Goal: Information Seeking & Learning: Learn about a topic

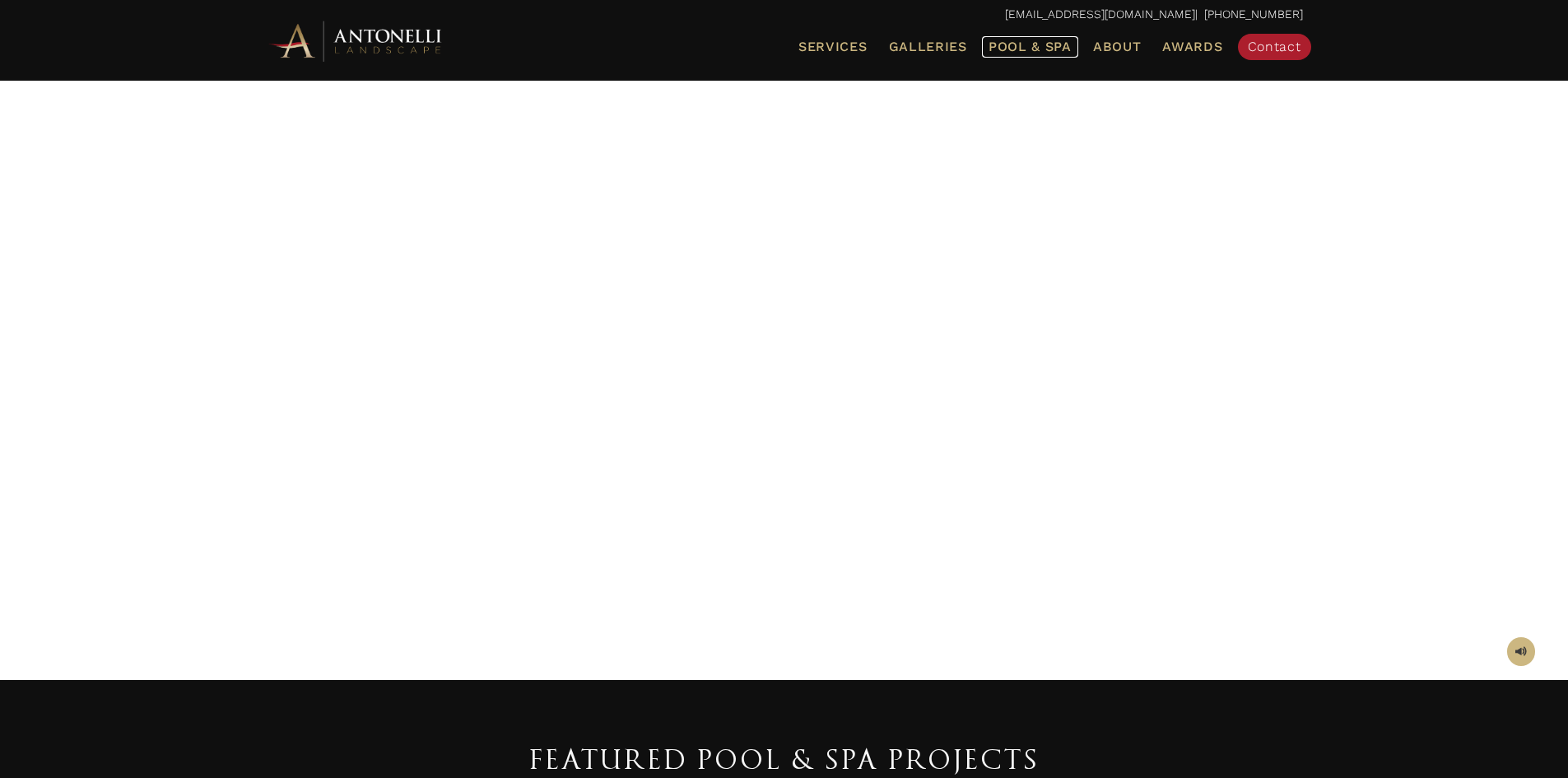
click at [1016, 50] on span "Pool & Spa" at bounding box center [1030, 46] width 83 height 15
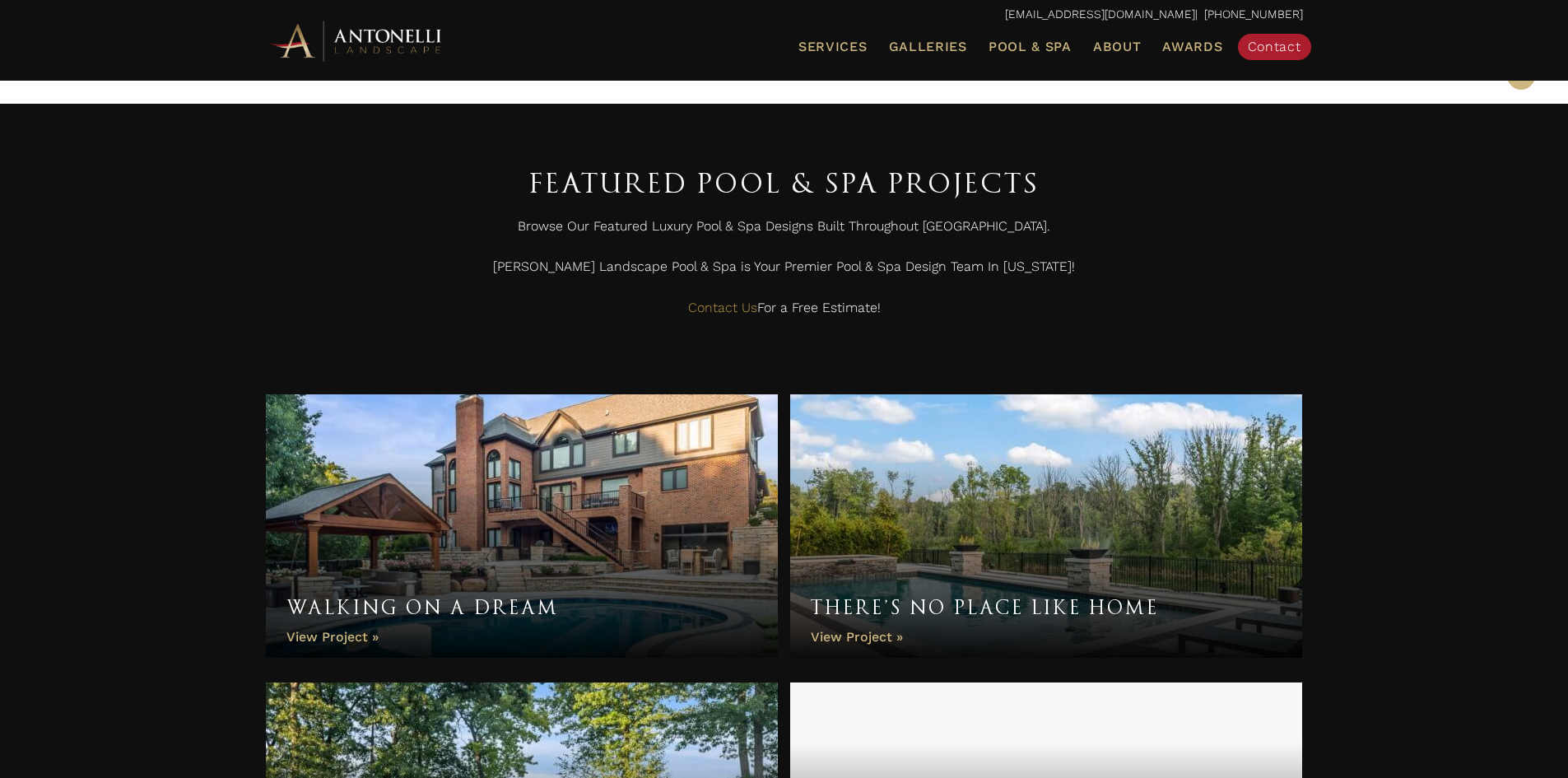
scroll to position [247, 0]
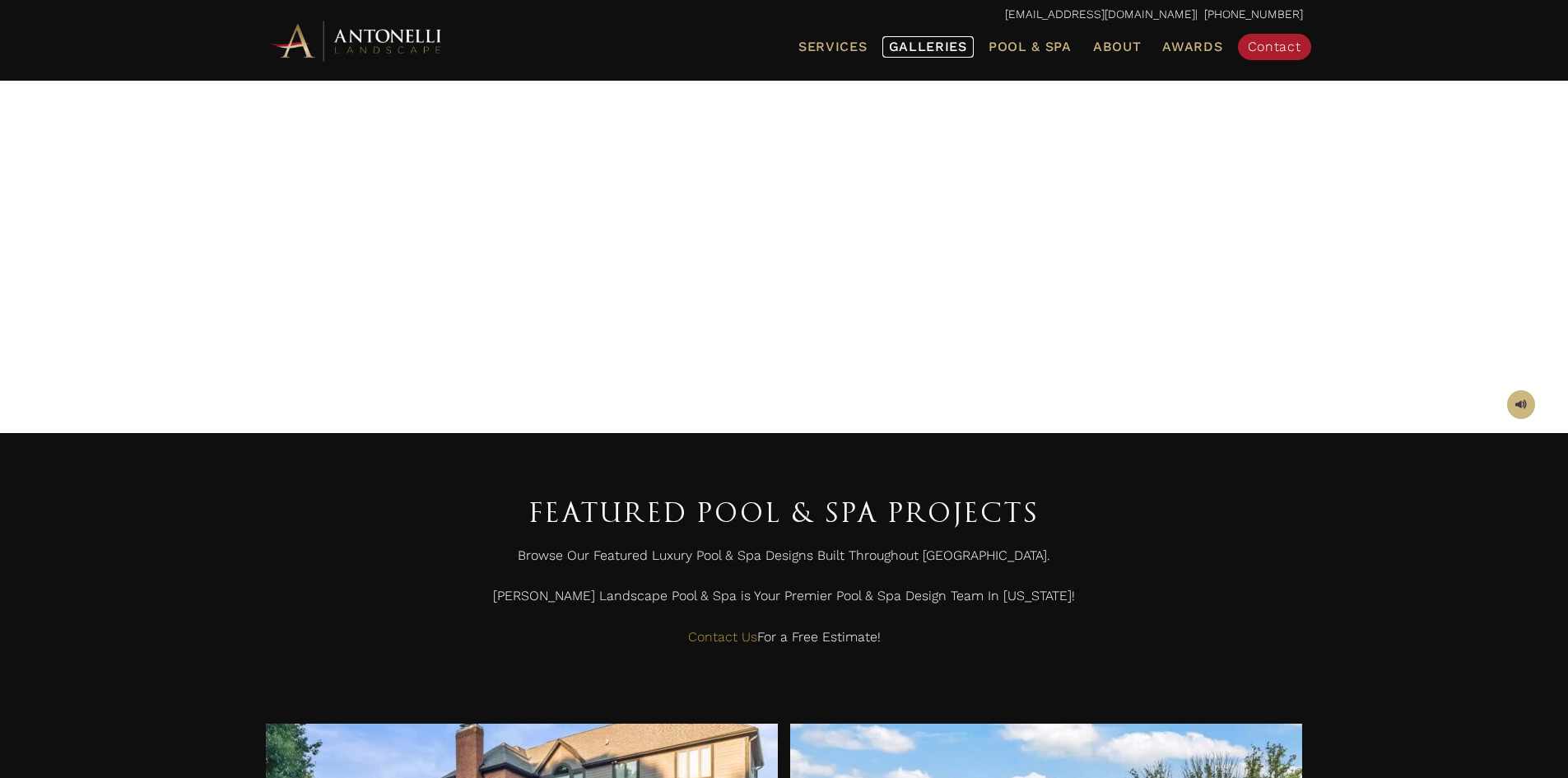
click at [923, 47] on span "Galleries" at bounding box center [927, 46] width 78 height 15
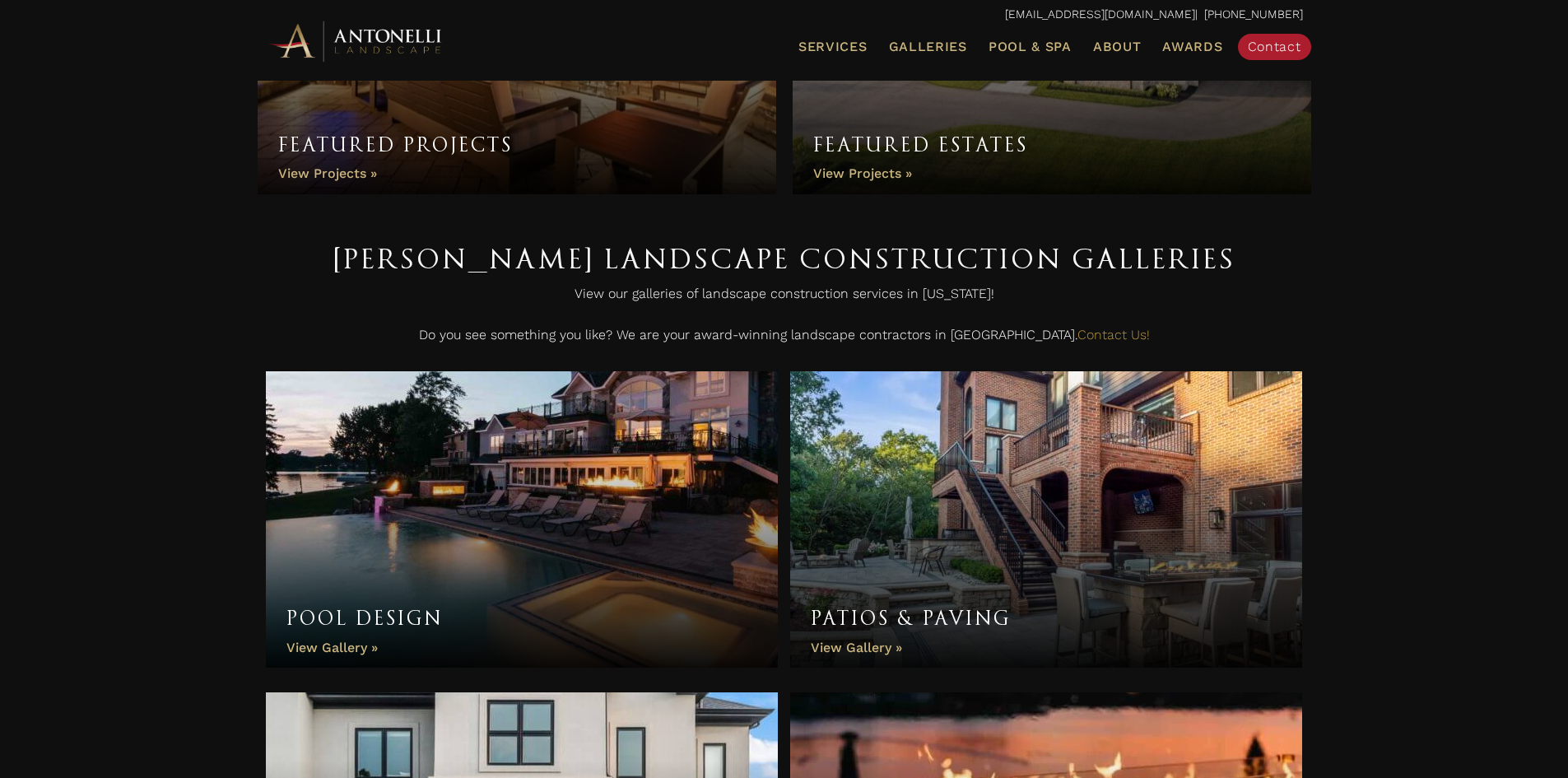
scroll to position [330, 0]
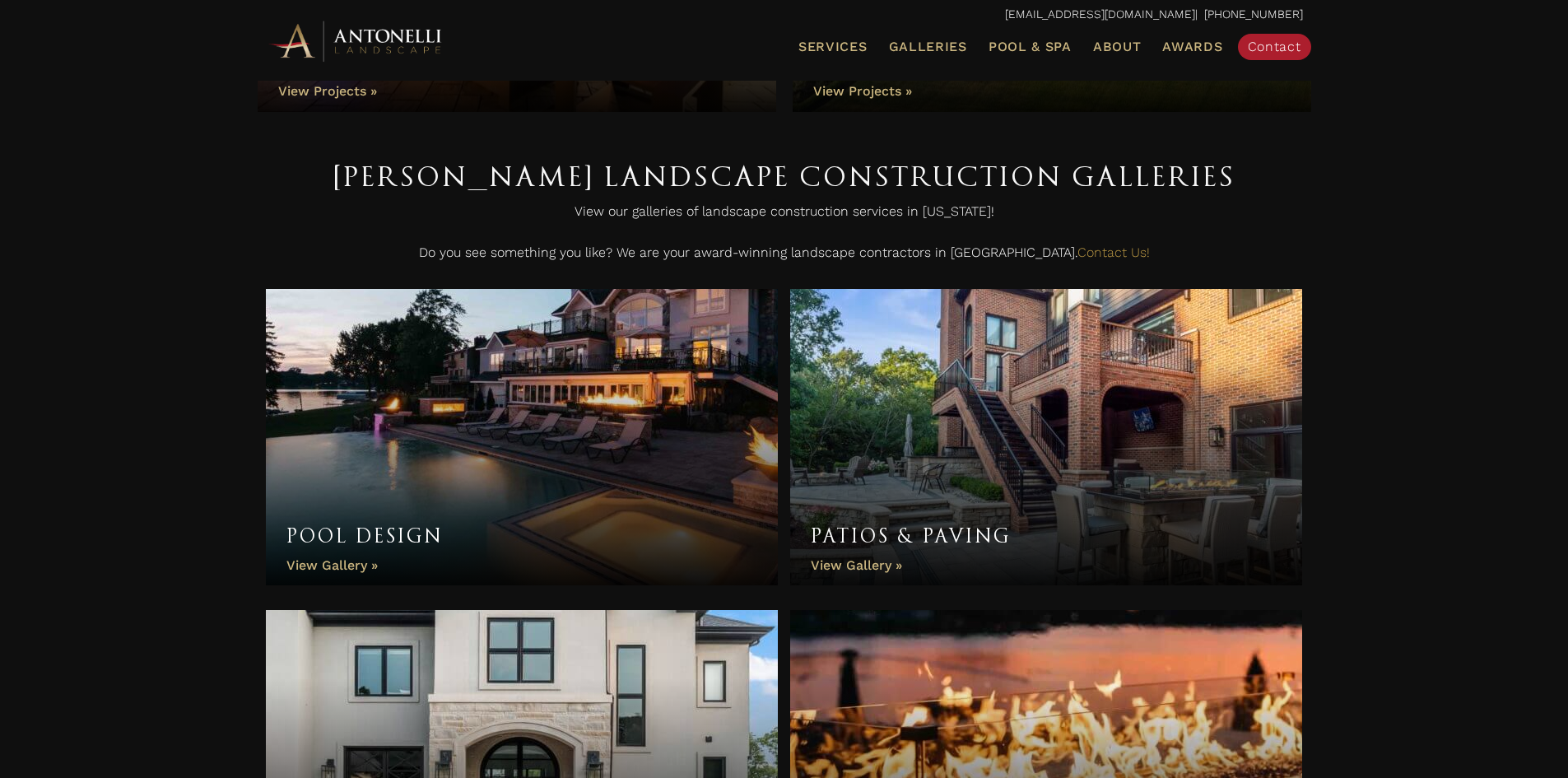
click at [364, 548] on link "Pool Design" at bounding box center [522, 437] width 513 height 296
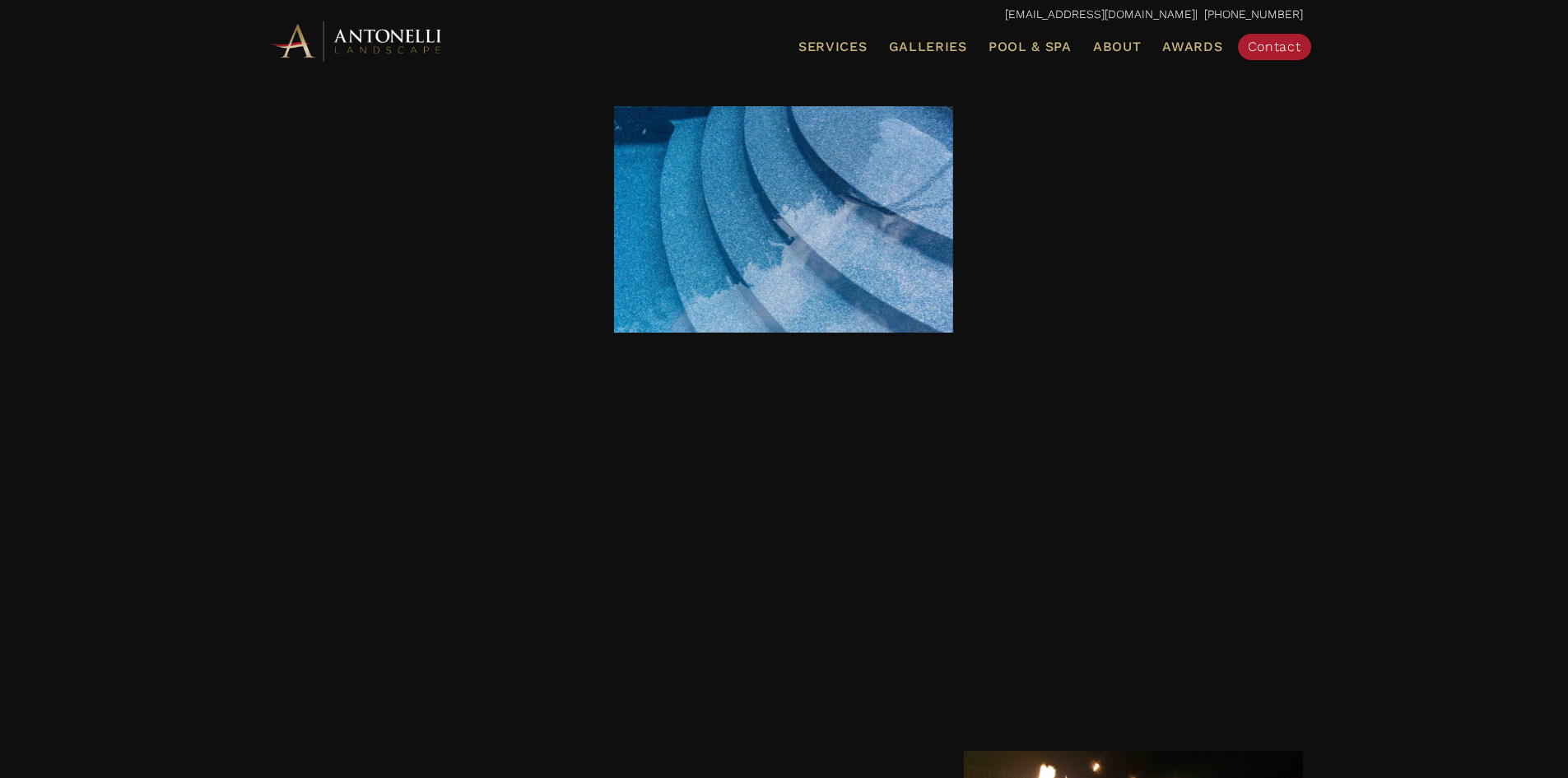
scroll to position [2552, 0]
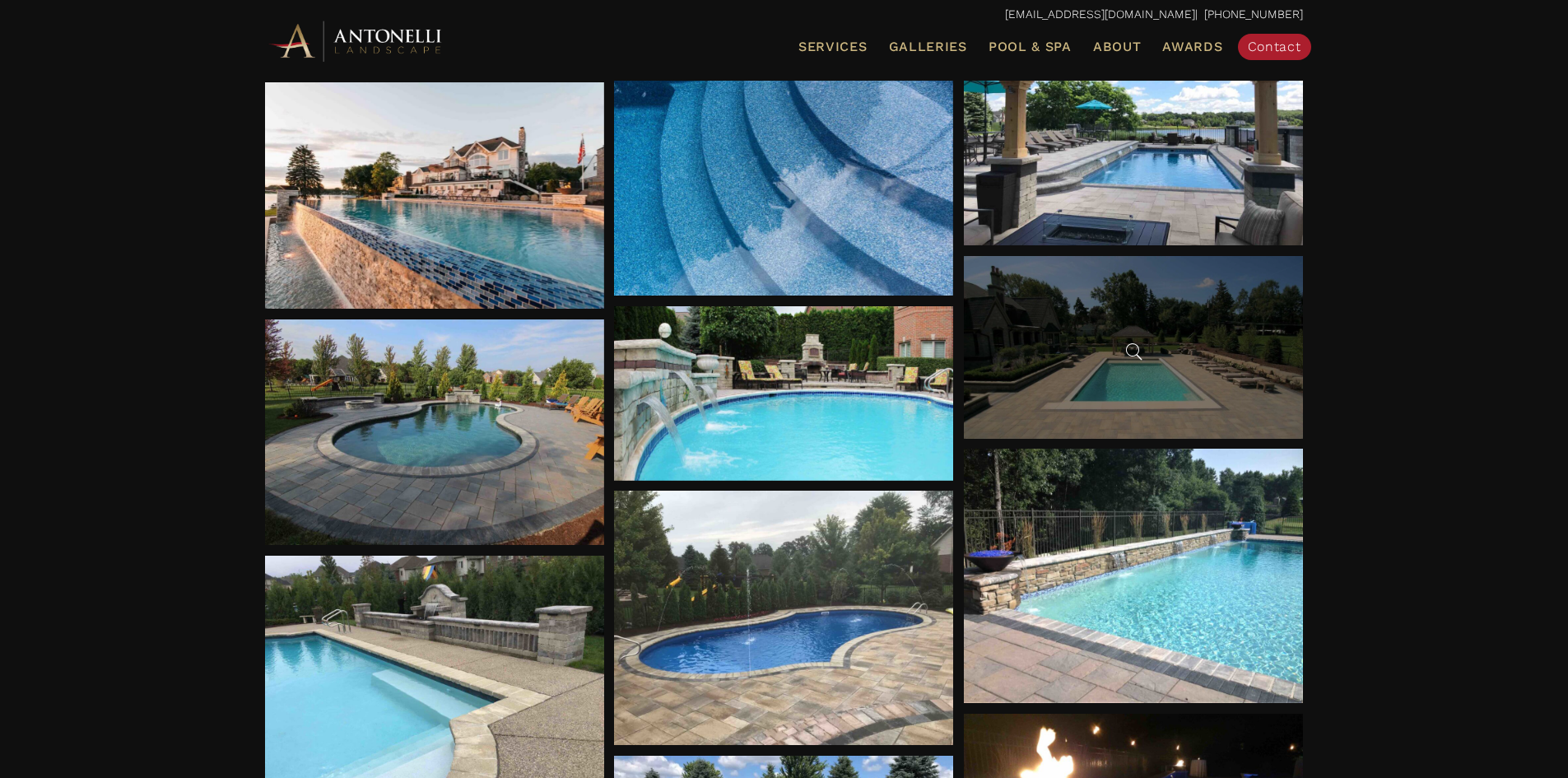
click at [1133, 373] on div at bounding box center [1133, 348] width 339 height 183
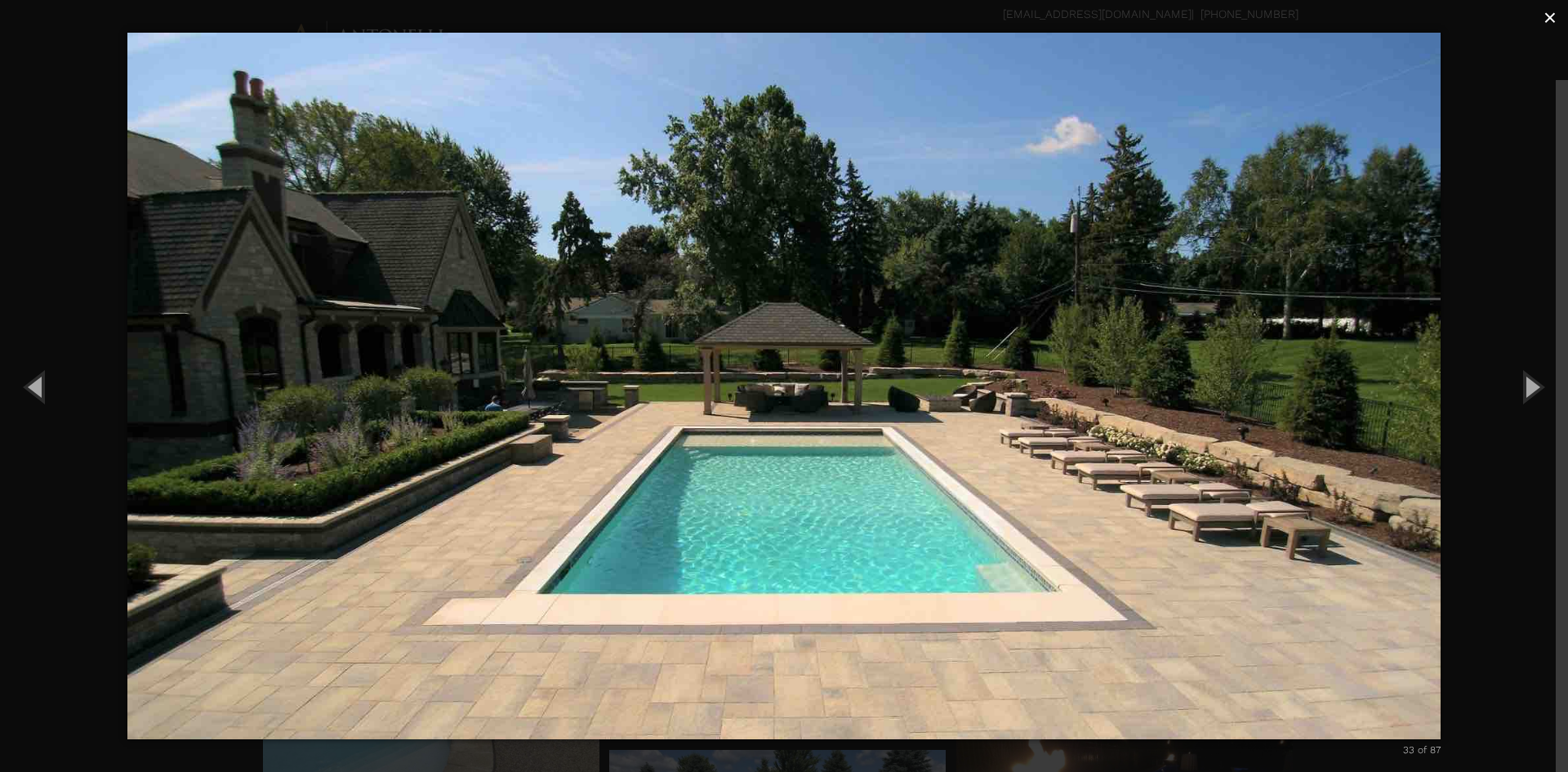
click at [1551, 28] on span "×" at bounding box center [1550, 17] width 13 height 25
